Goal: Find specific page/section: Find specific page/section

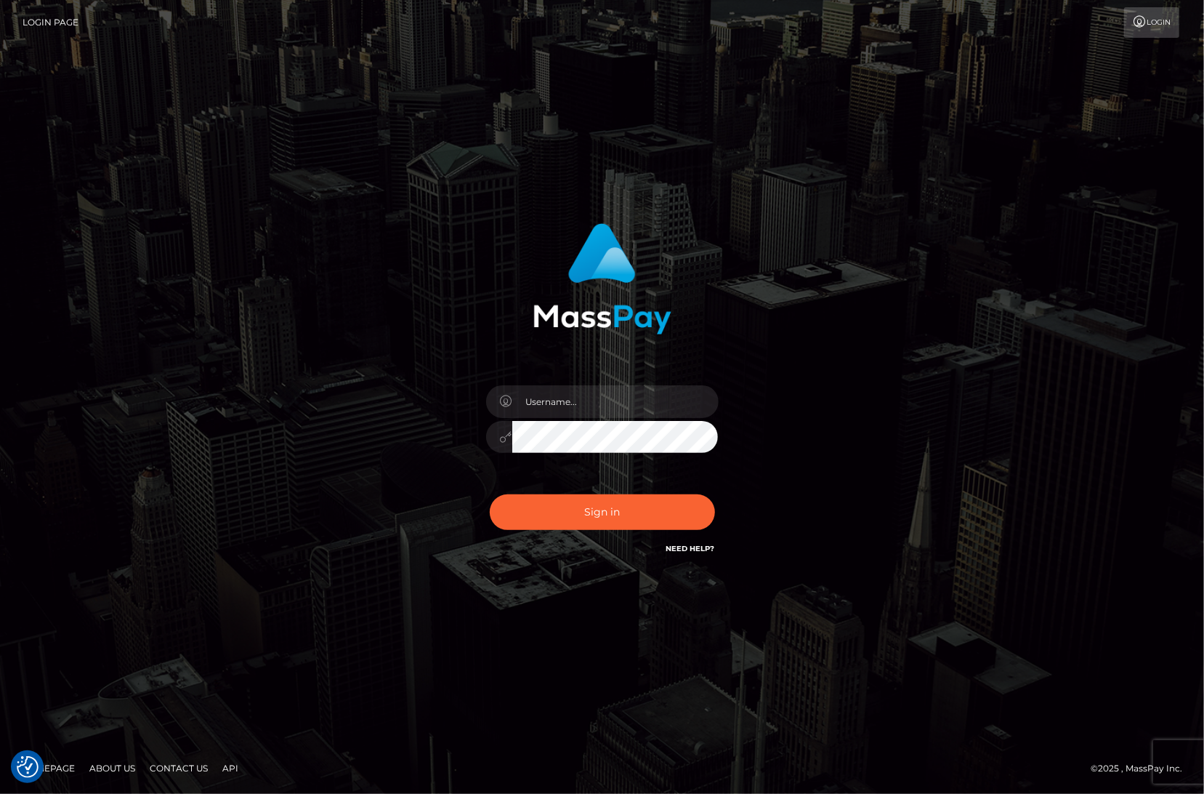
checkbox input "true"
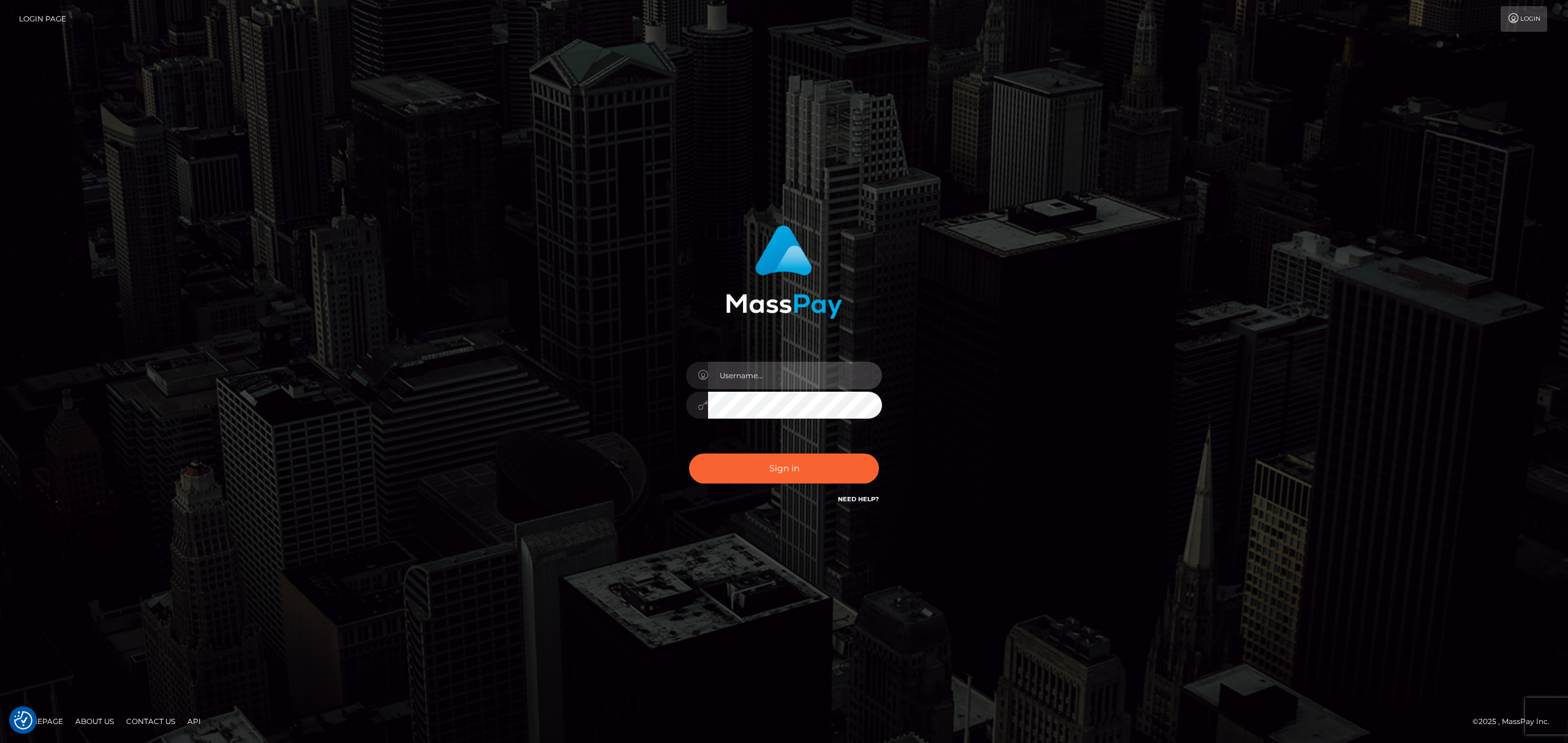
click at [764, 380] on input "text" at bounding box center [795, 376] width 174 height 28
paste input "MaryJoy"
type input "MaryJoy"
click at [782, 476] on button "Sign in" at bounding box center [784, 469] width 190 height 30
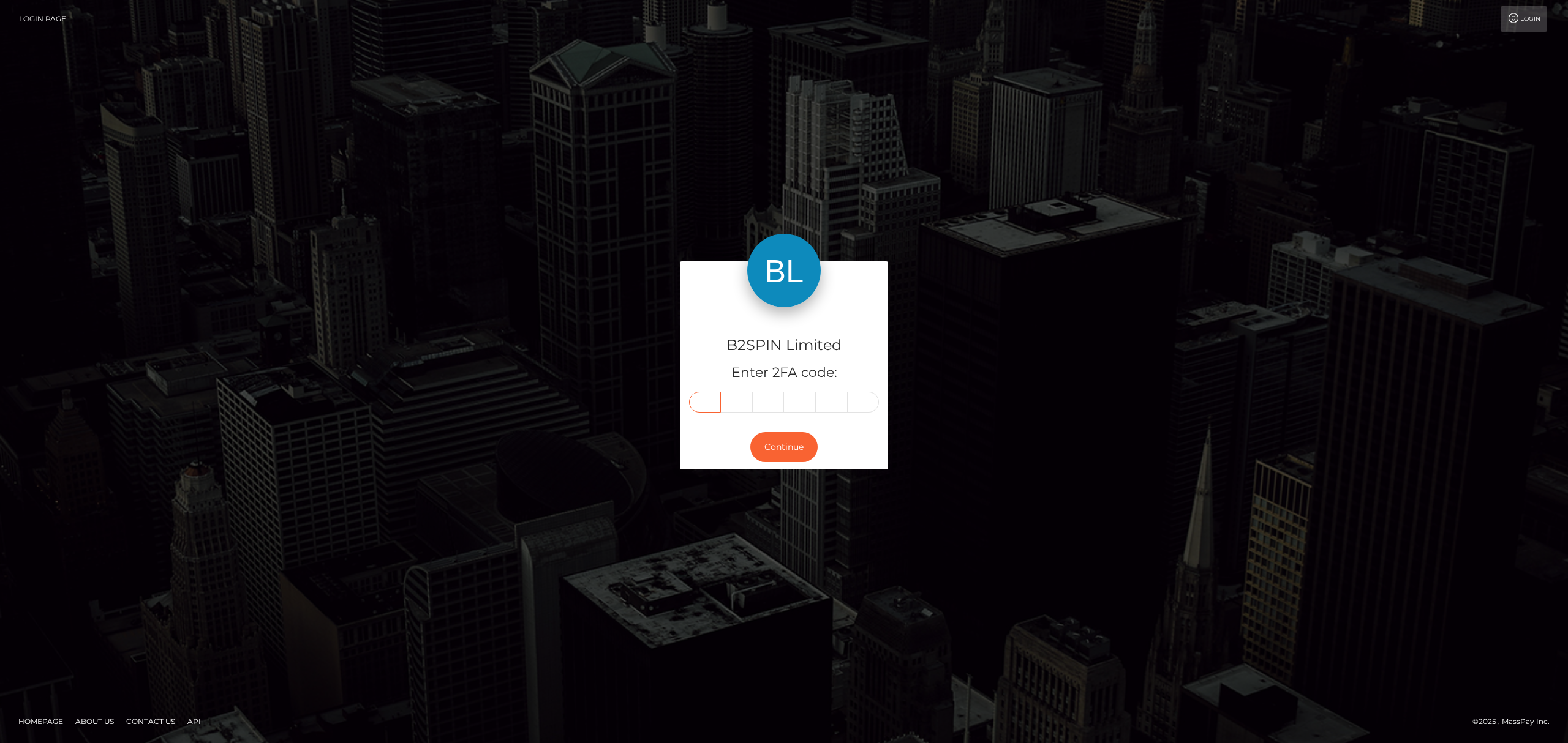
click at [711, 395] on input "text" at bounding box center [705, 402] width 32 height 21
type input "1"
type input "2"
type input "9"
type input "8"
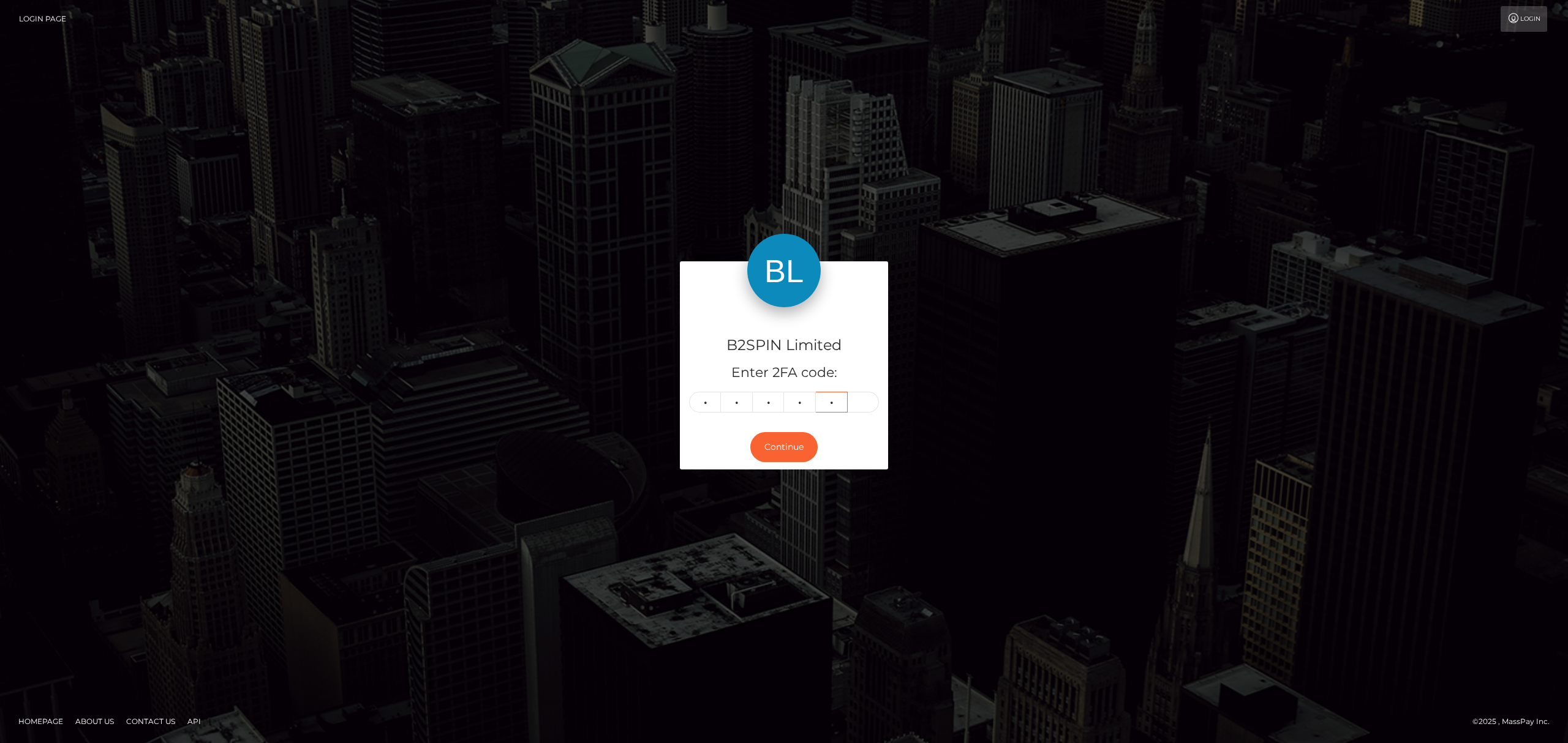
type input "7"
type input "3"
click at [797, 453] on button "Continue" at bounding box center [784, 447] width 67 height 30
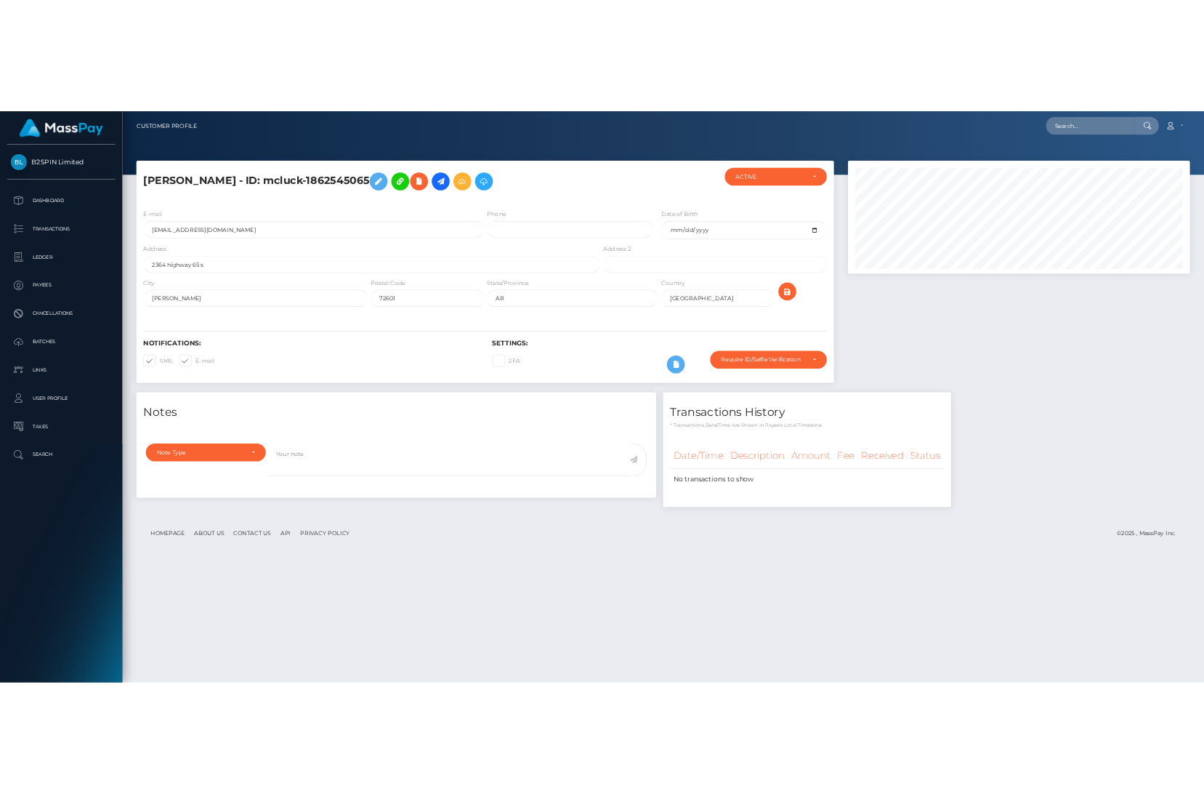
scroll to position [174, 528]
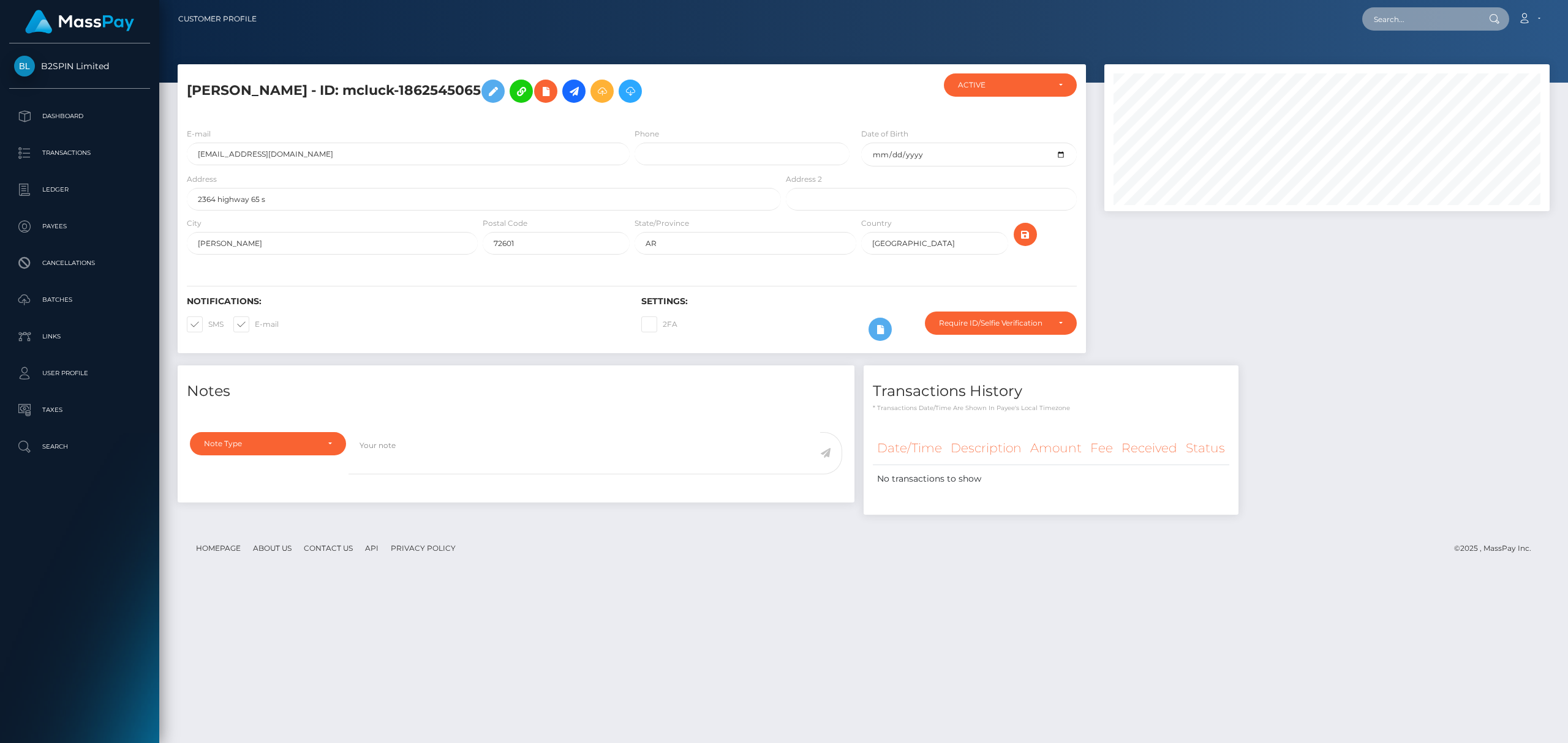
click at [1416, 13] on input "text" at bounding box center [1420, 19] width 115 height 24
paste input "3201305"
drag, startPoint x: 1409, startPoint y: 18, endPoint x: 1468, endPoint y: 51, distance: 67.6
click at [1409, 17] on input "3201305" at bounding box center [1420, 19] width 115 height 24
paste input "2002890796"
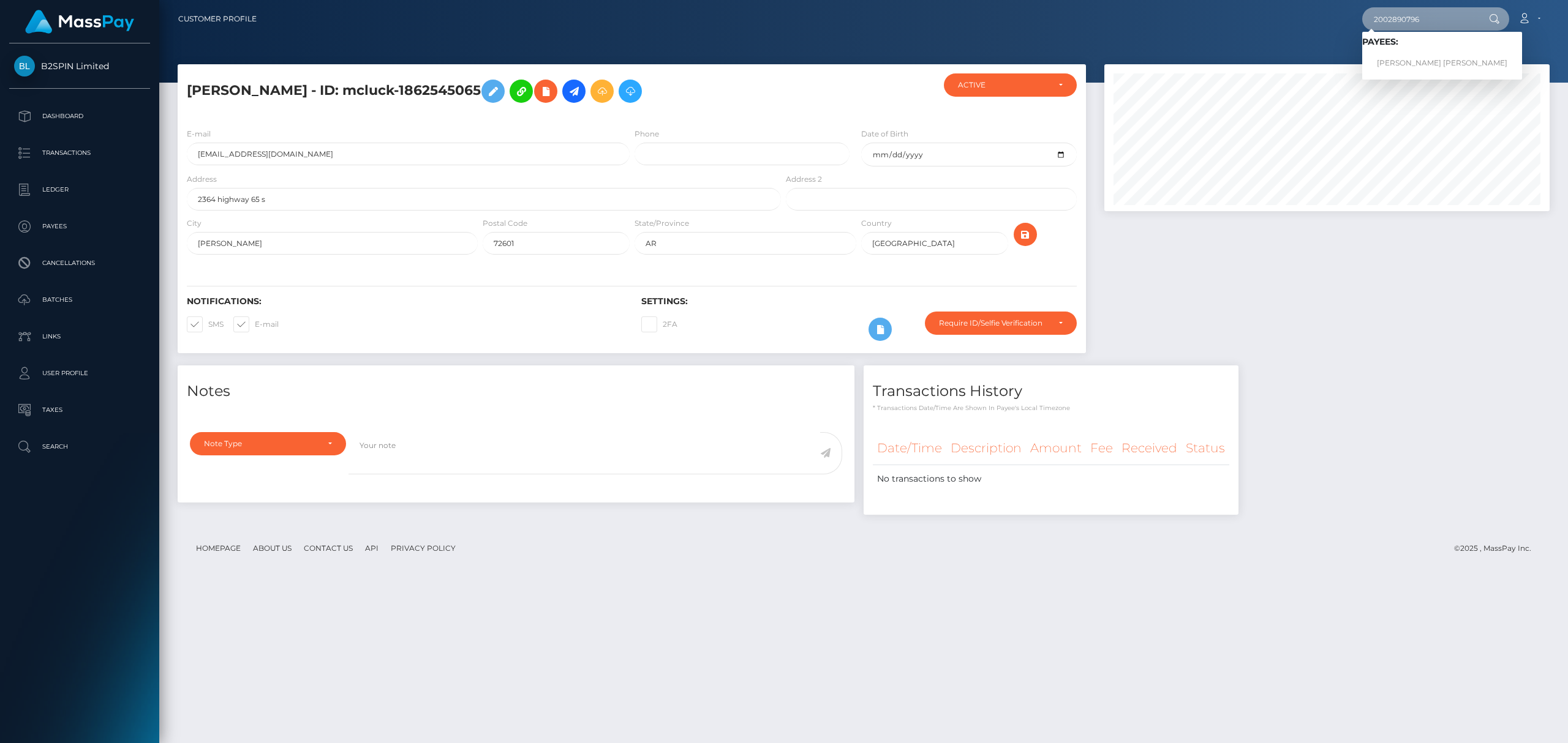
type input "2002890796"
click at [1441, 57] on link "[PERSON_NAME] [PERSON_NAME]" at bounding box center [1442, 63] width 160 height 23
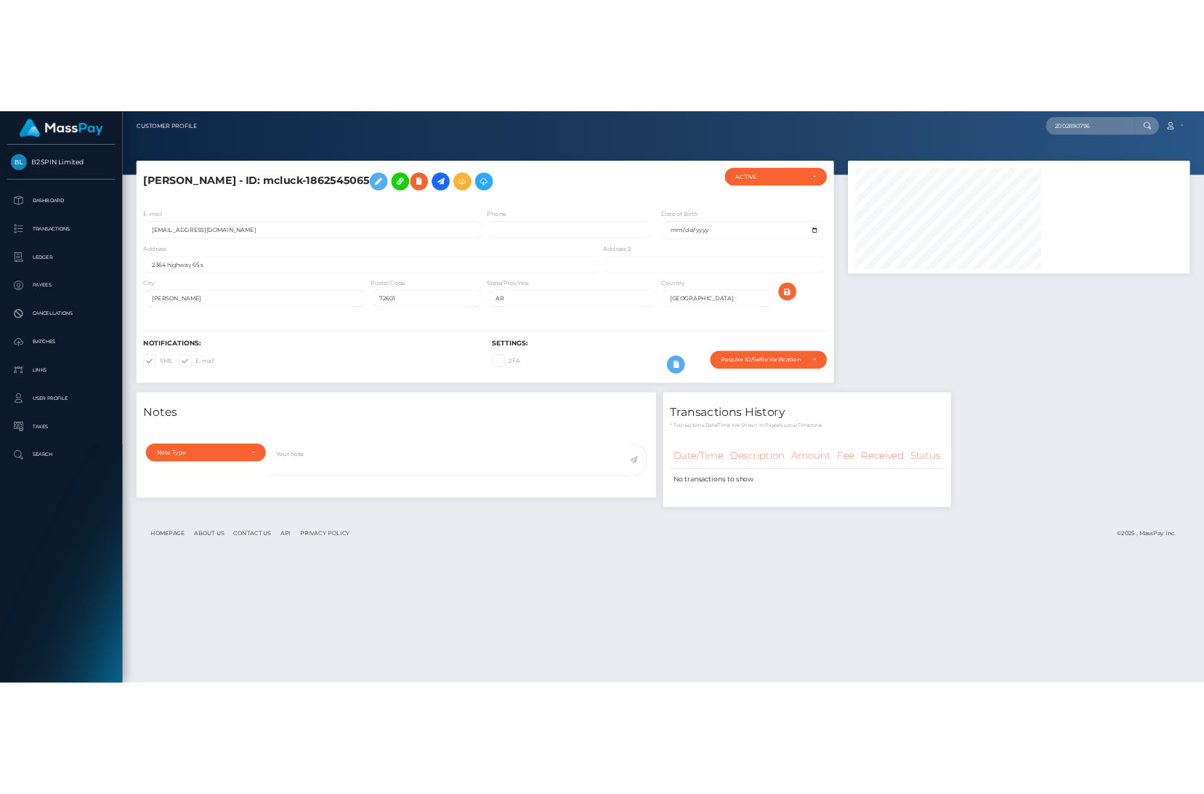
scroll to position [726740, 726605]
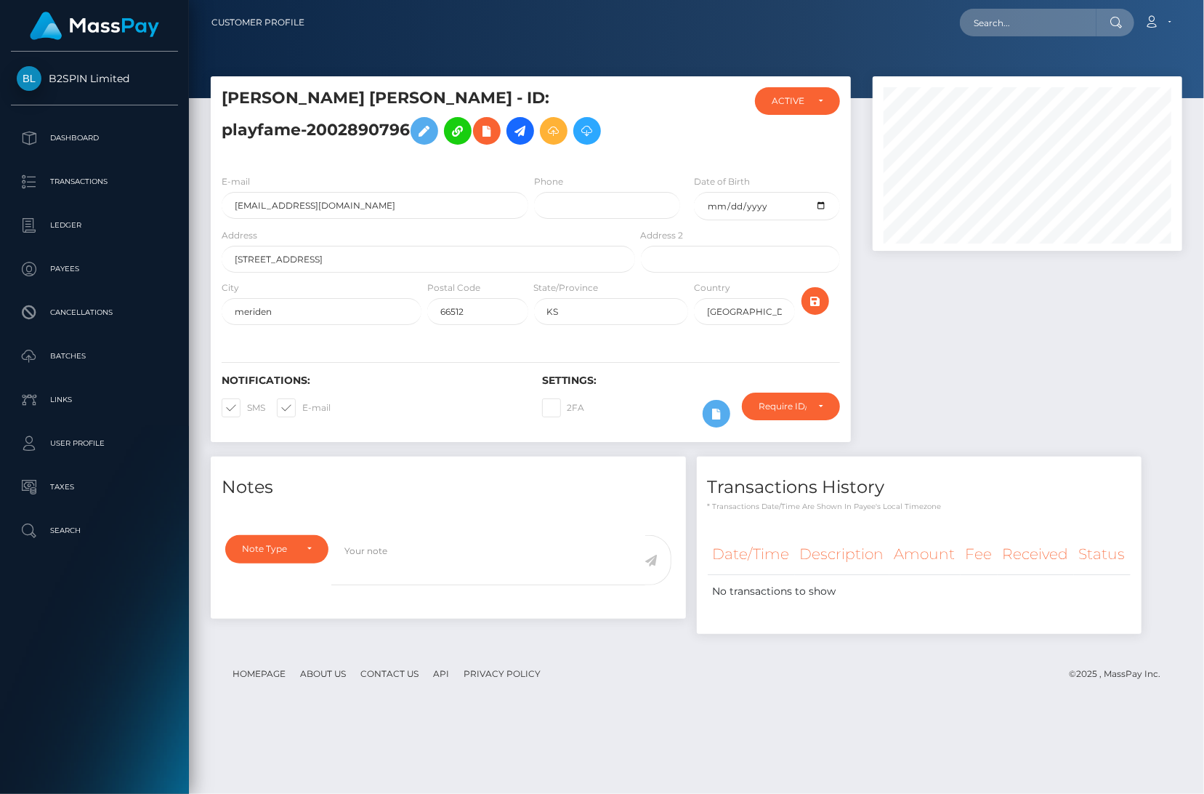
scroll to position [174, 528]
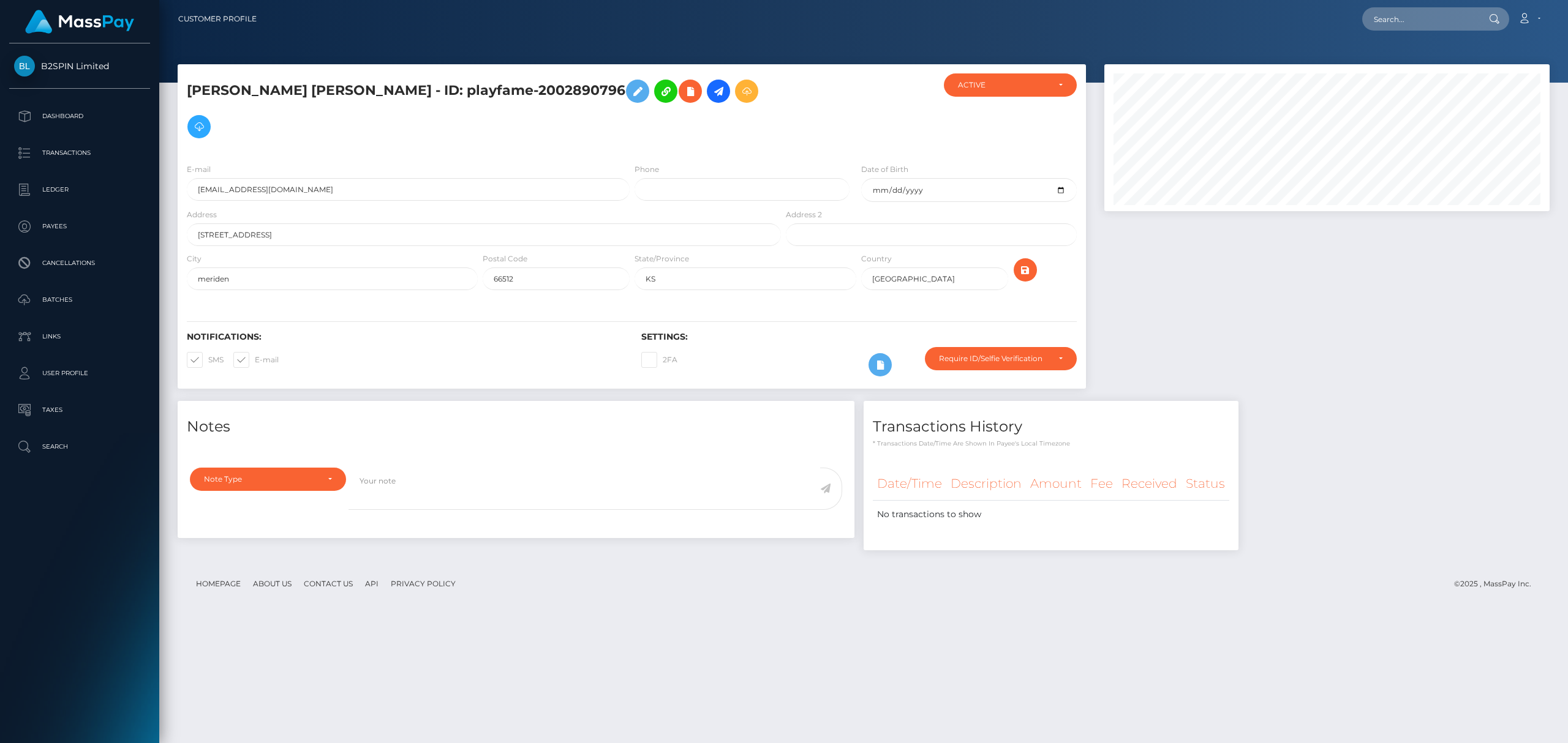
drag, startPoint x: 1292, startPoint y: 324, endPoint x: 1353, endPoint y: 243, distance: 101.4
click at [1014, 324] on div at bounding box center [1327, 233] width 463 height 337
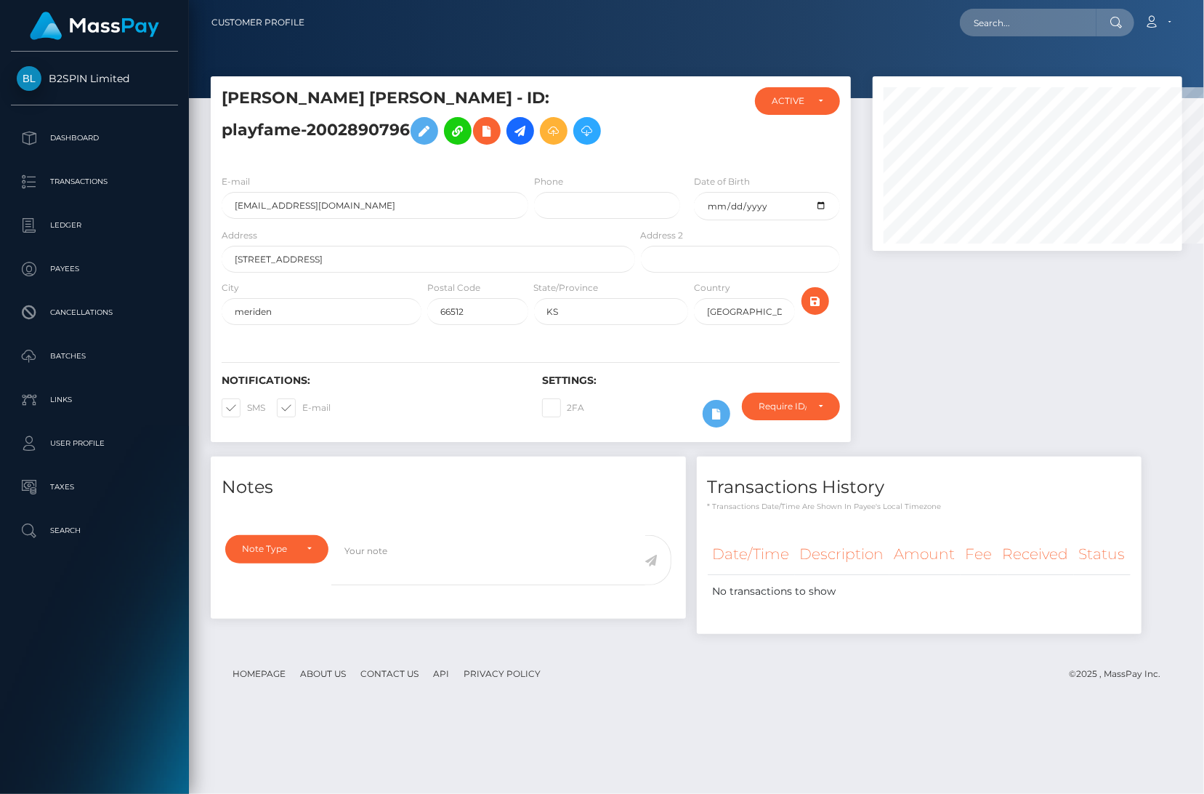
scroll to position [726740, 726605]
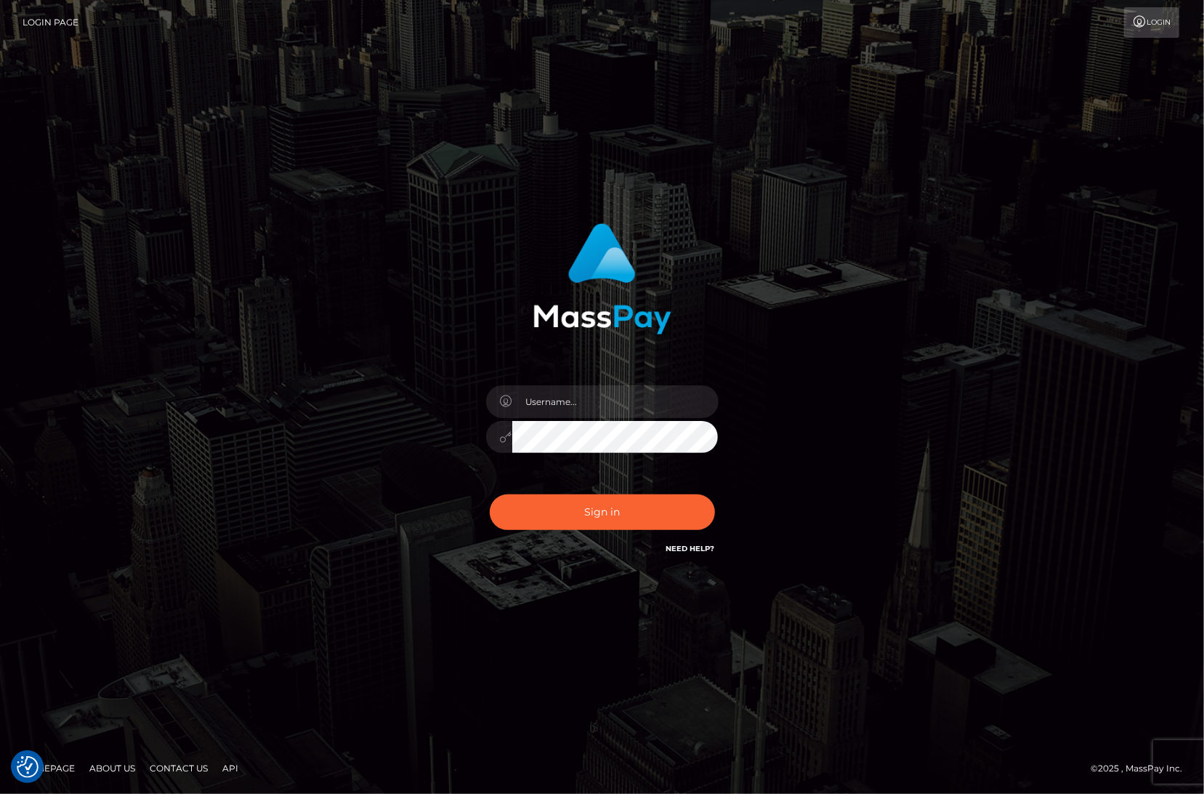
drag, startPoint x: 86, startPoint y: 379, endPoint x: 29, endPoint y: 489, distance: 124.2
click at [81, 393] on div "Sign in" at bounding box center [602, 397] width 1204 height 588
drag, startPoint x: 992, startPoint y: 717, endPoint x: 561, endPoint y: 71, distance: 775.8
click at [992, 717] on div at bounding box center [602, 397] width 1204 height 794
